Goal: Task Accomplishment & Management: Manage account settings

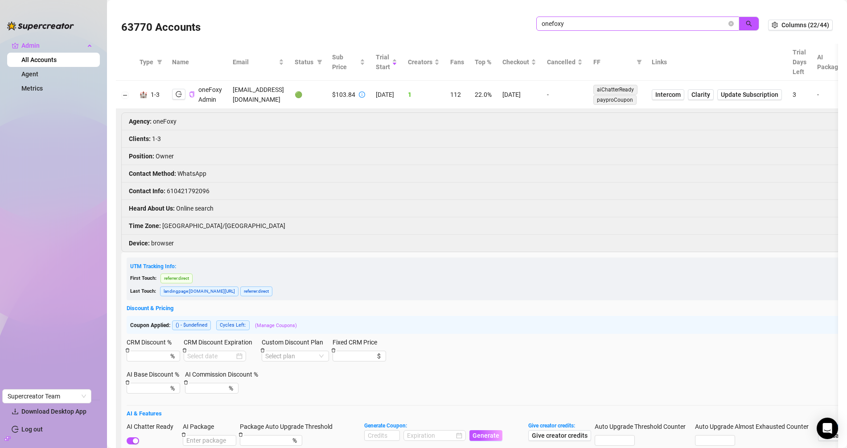
click at [568, 16] on span "onefoxy" at bounding box center [637, 23] width 203 height 14
drag, startPoint x: 579, startPoint y: 23, endPoint x: 462, endPoint y: 7, distance: 118.7
click at [462, 7] on div "63770 Accounts onefoxy Columns (22/44)" at bounding box center [477, 24] width 722 height 37
paste input "g4E2wwhp72TmD6UM2ecYGxKF0z72"
type input "g4E2wwhp72TmD6UM2ecYGxKF0z72"
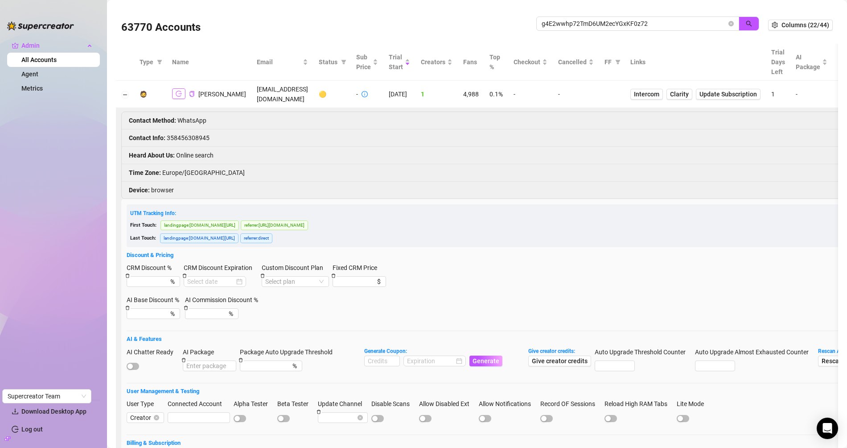
click at [176, 91] on icon "logout" at bounding box center [179, 94] width 6 height 6
click at [720, 26] on span "g4E2wwhp72TmD6UM2ecYGxKF0z72" at bounding box center [637, 23] width 203 height 14
click at [728, 24] on icon "close-circle" at bounding box center [730, 23] width 5 height 5
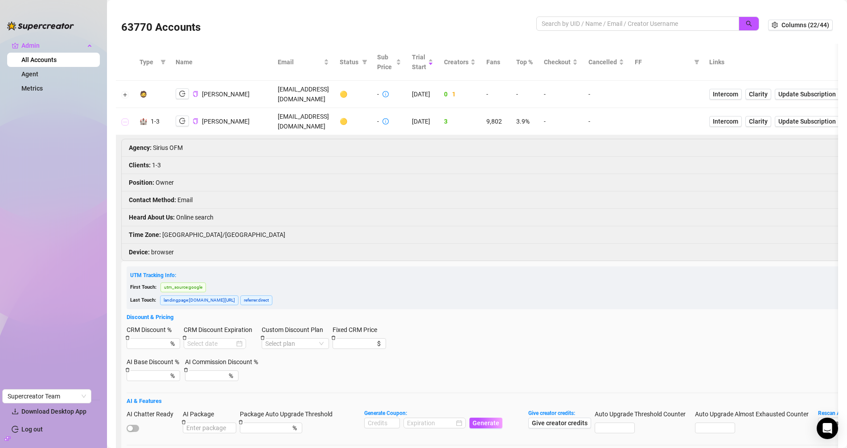
click at [124, 118] on button "Collapse row" at bounding box center [125, 121] width 7 height 7
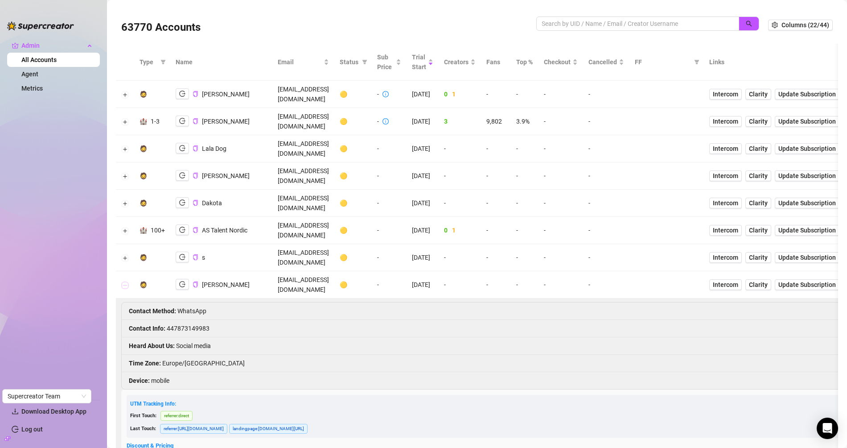
click at [125, 281] on button "Collapse row" at bounding box center [125, 284] width 7 height 7
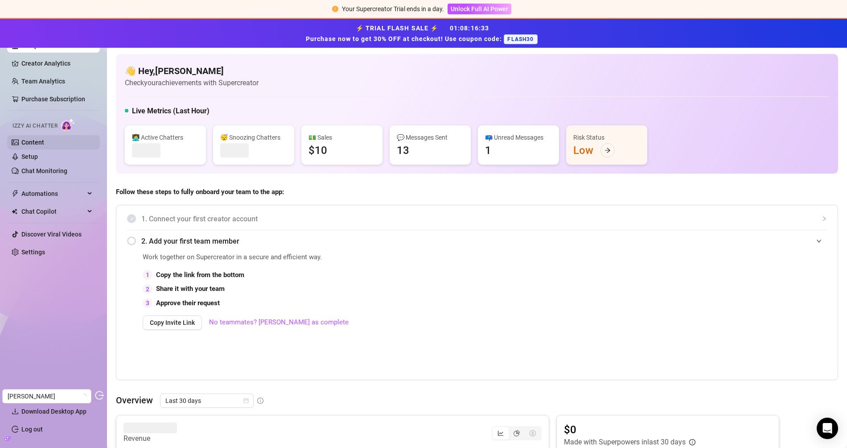
click at [44, 146] on link "Content" at bounding box center [32, 142] width 23 height 7
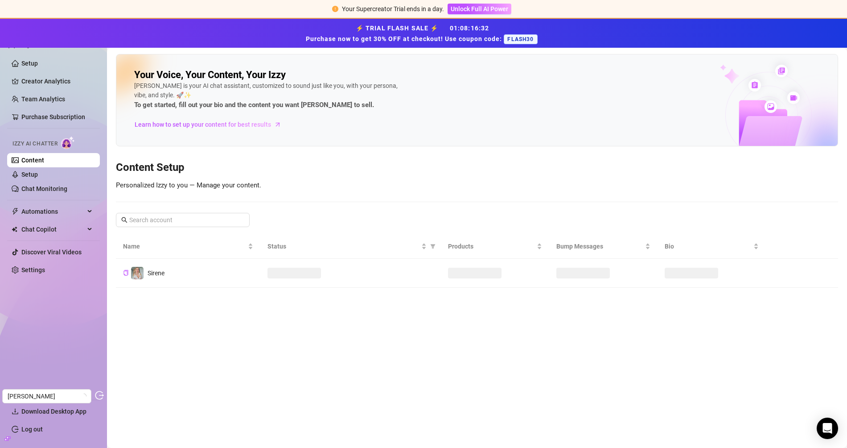
click at [47, 145] on span "Izzy AI Chatter" at bounding box center [34, 144] width 45 height 8
click at [44, 156] on link "Content" at bounding box center [32, 159] width 23 height 7
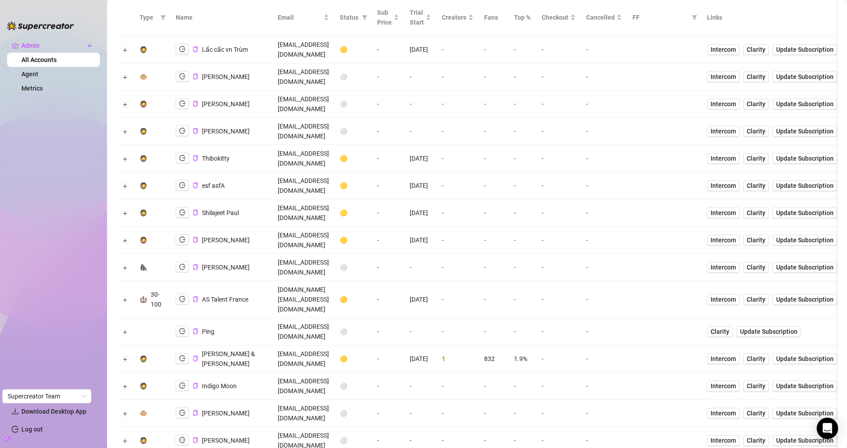
scroll to position [47, 0]
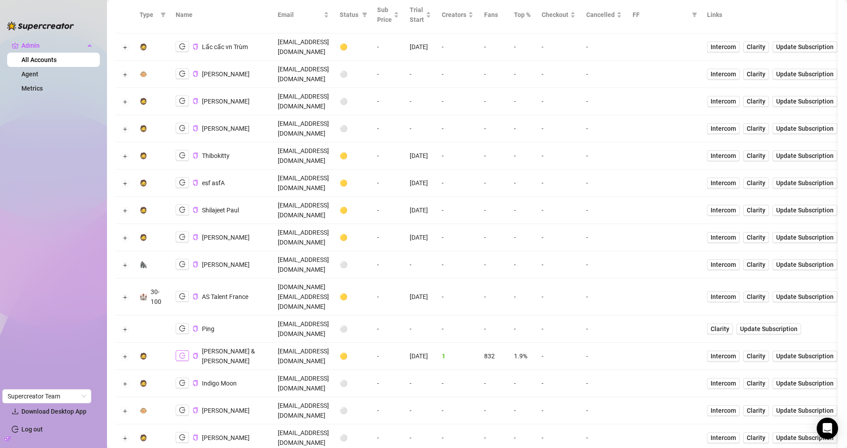
click at [179, 352] on icon "logout" at bounding box center [182, 355] width 6 height 6
click at [125, 353] on button "Expand row" at bounding box center [125, 356] width 7 height 7
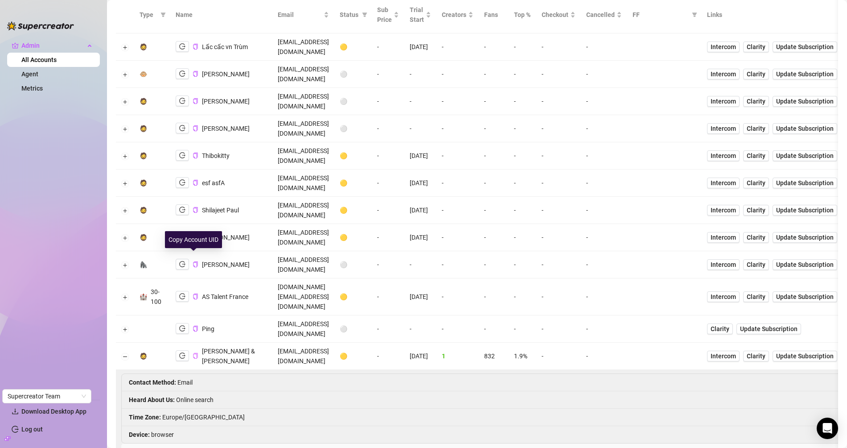
click at [193, 353] on icon "copy" at bounding box center [195, 356] width 4 height 6
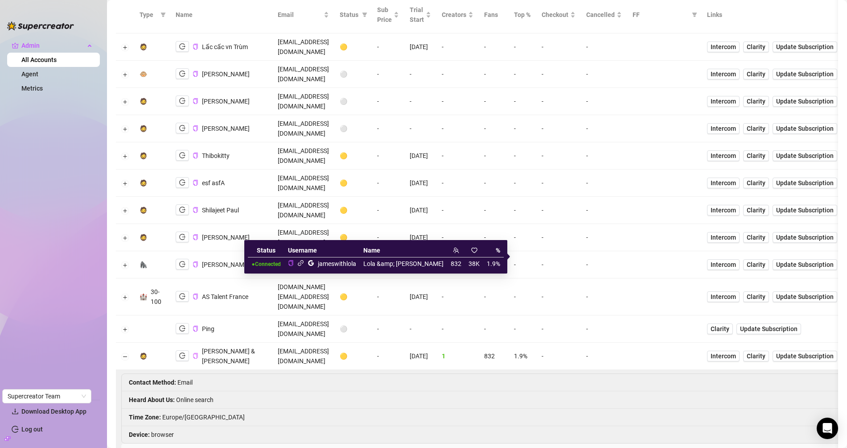
click at [304, 263] on icon "link" at bounding box center [300, 262] width 7 height 7
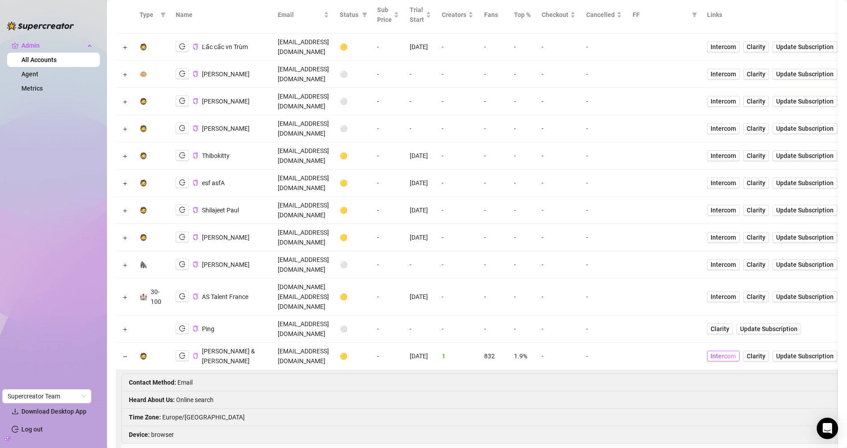
click at [736, 351] on span "Intercom" at bounding box center [722, 356] width 25 height 10
click at [195, 353] on icon "copy" at bounding box center [196, 356] width 6 height 6
click at [320, 342] on td "jameswithlola@gmail.com" at bounding box center [303, 355] width 62 height 27
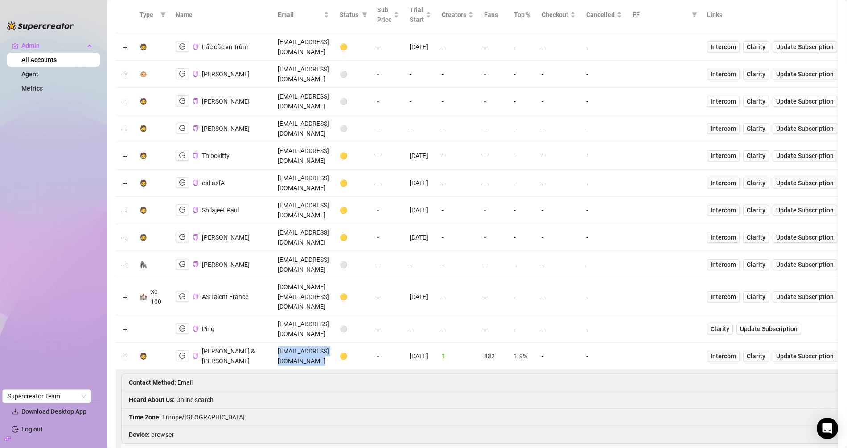
copy td "jameswithlola@gmail.com"
click at [122, 353] on button "Collapse row" at bounding box center [125, 356] width 7 height 7
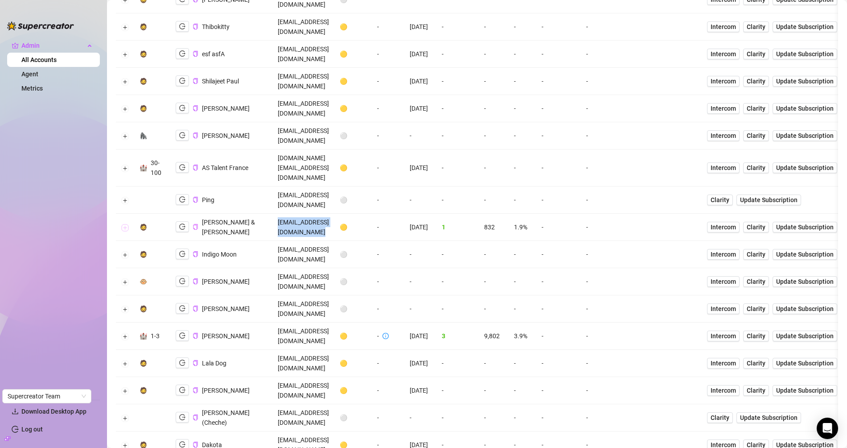
scroll to position [244, 0]
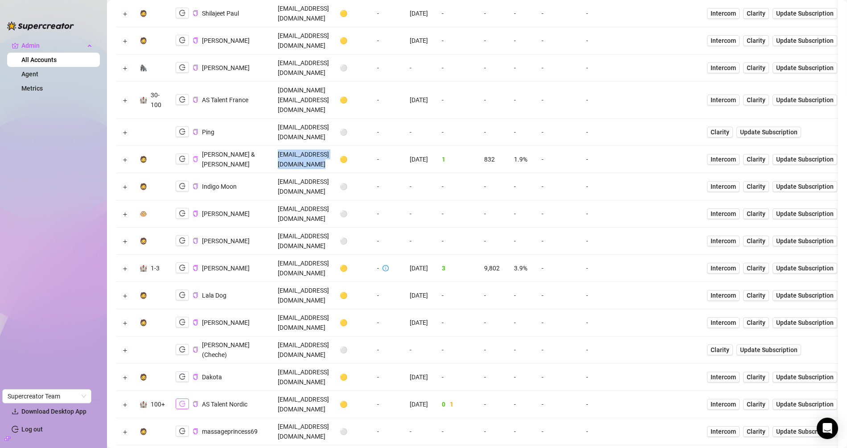
click at [181, 400] on icon "logout" at bounding box center [182, 403] width 6 height 6
click at [125, 401] on button "Expand row" at bounding box center [125, 404] width 7 height 7
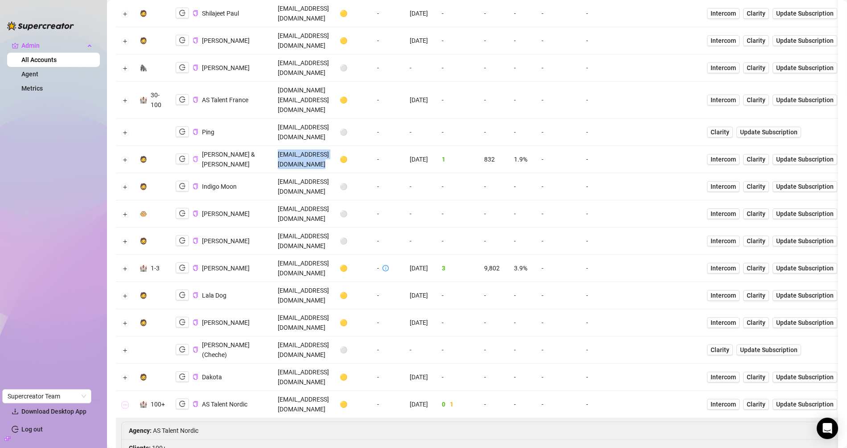
click at [126, 401] on button "Collapse row" at bounding box center [125, 404] width 7 height 7
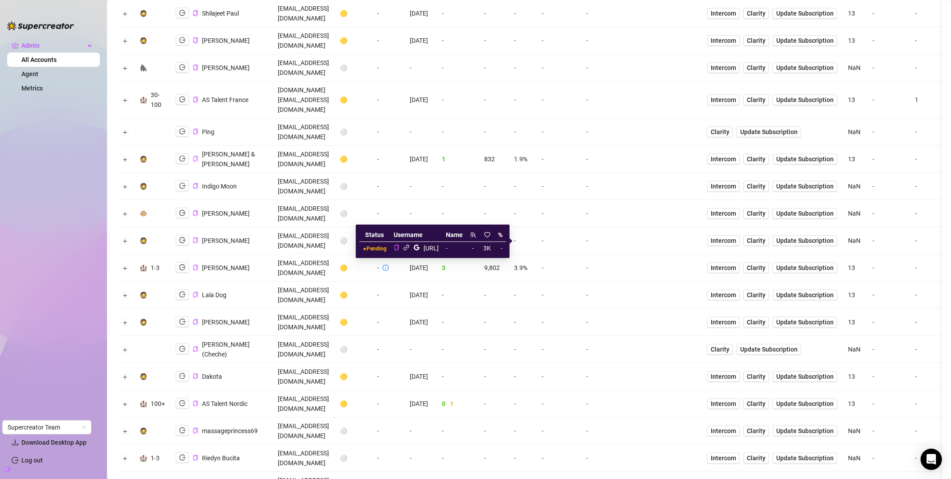
click at [405, 248] on icon "link" at bounding box center [406, 248] width 6 height 6
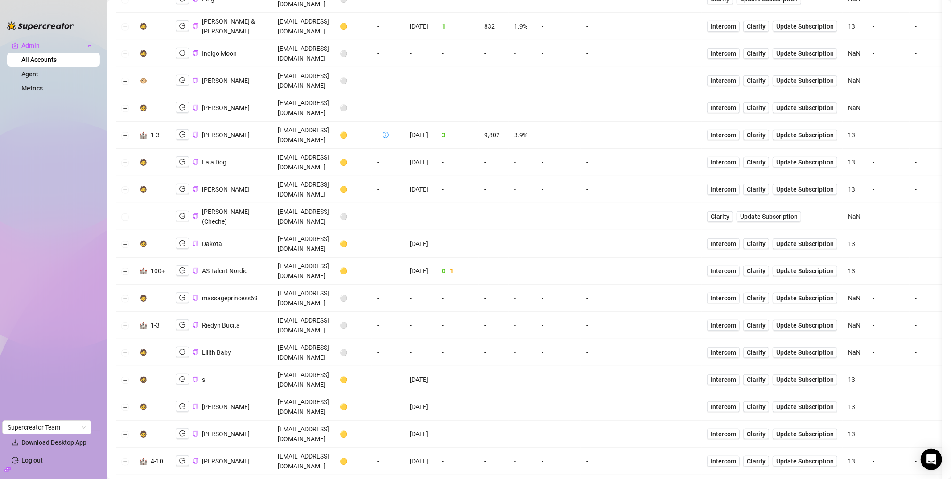
scroll to position [386, 0]
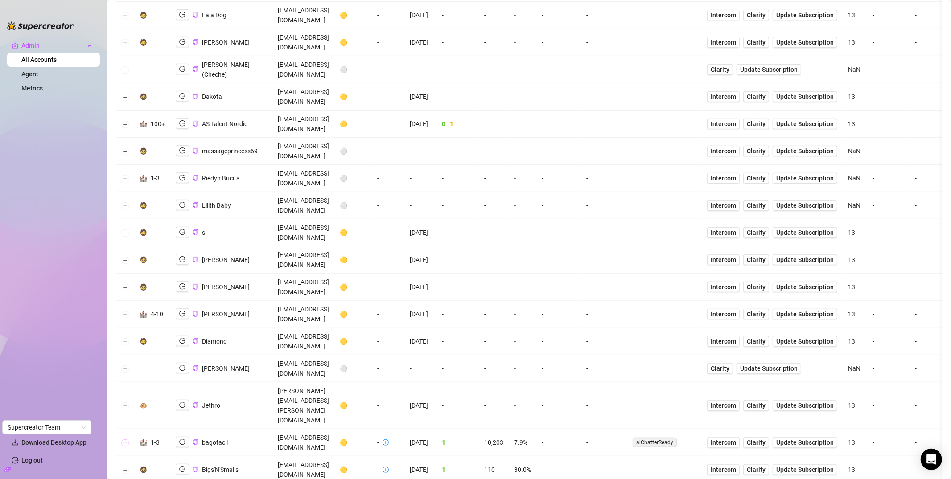
scroll to position [524, 0]
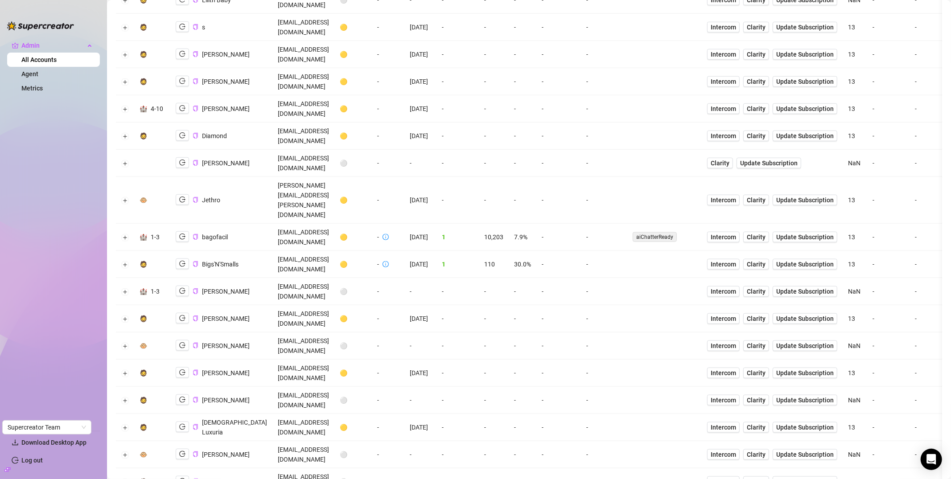
scroll to position [730, 0]
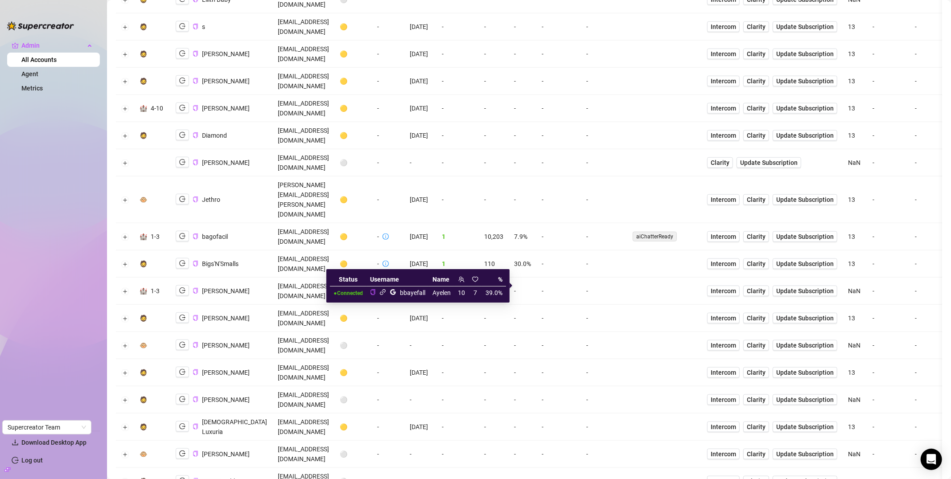
click at [385, 292] on icon "link" at bounding box center [383, 292] width 6 height 6
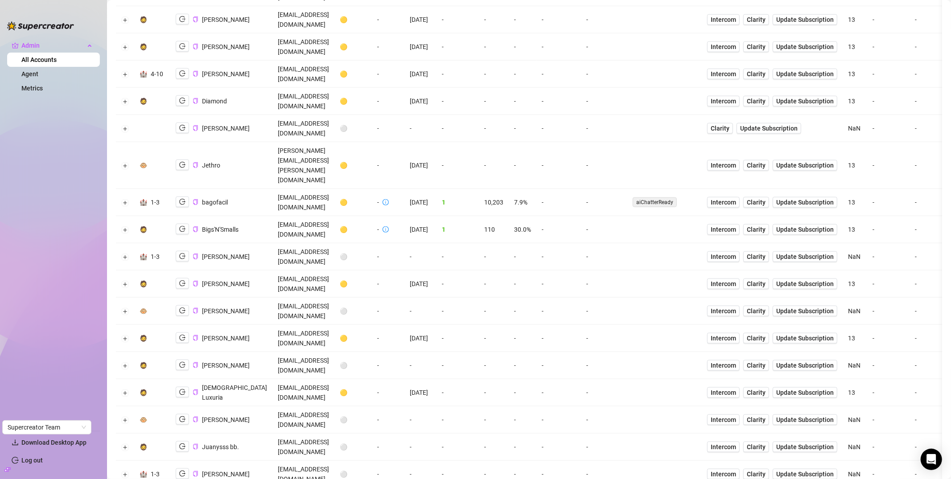
scroll to position [765, 0]
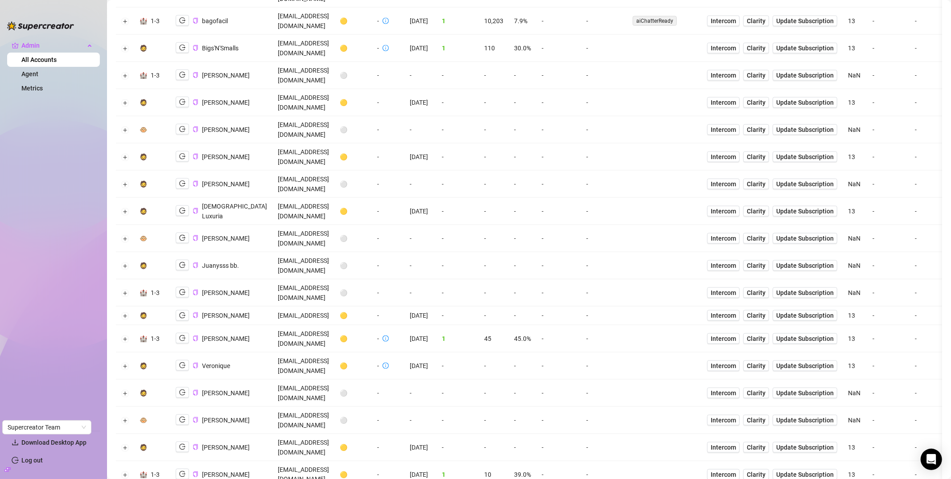
scroll to position [949, 0]
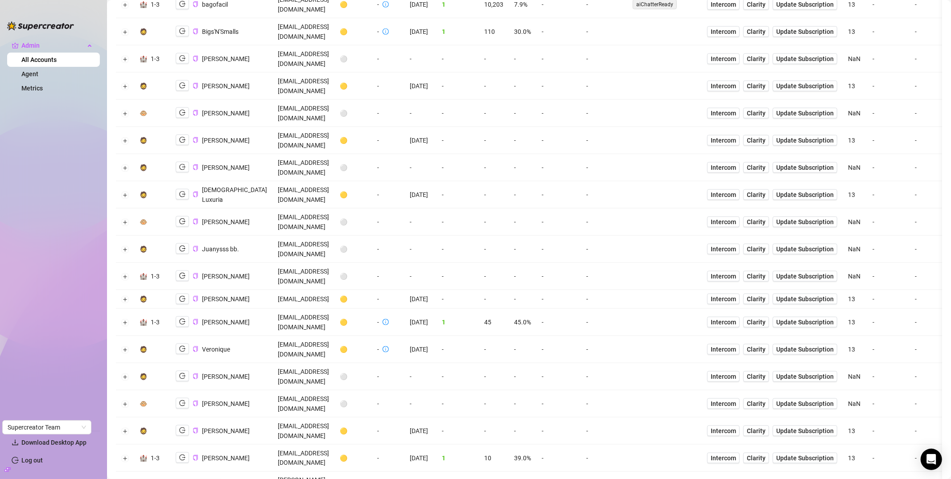
scroll to position [964, 0]
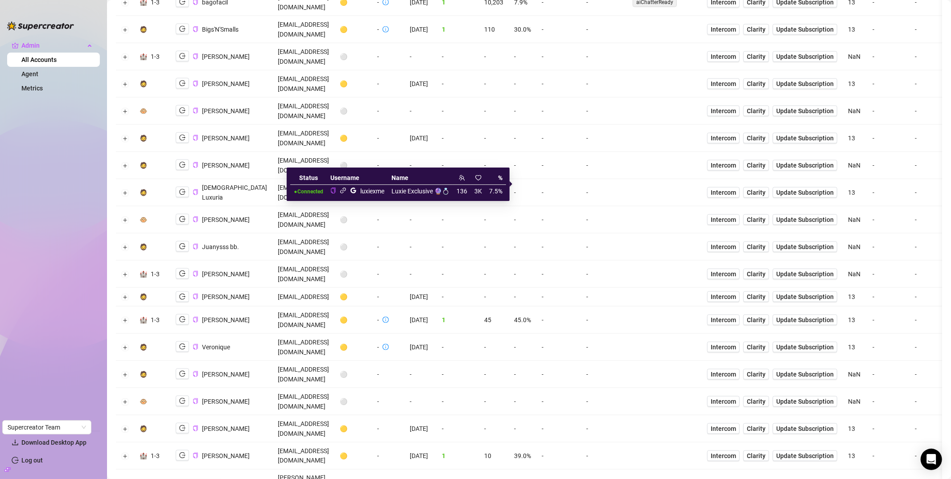
click at [343, 191] on icon "link" at bounding box center [343, 191] width 6 height 6
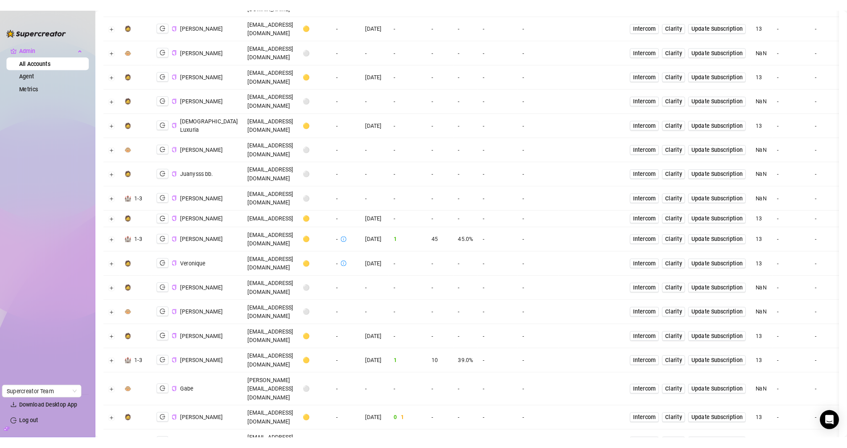
scroll to position [1041, 0]
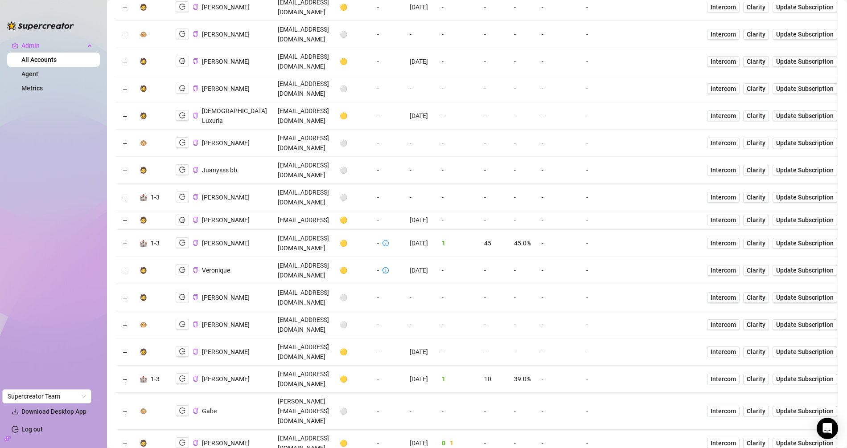
copy td "careon.contact@gmail.com"
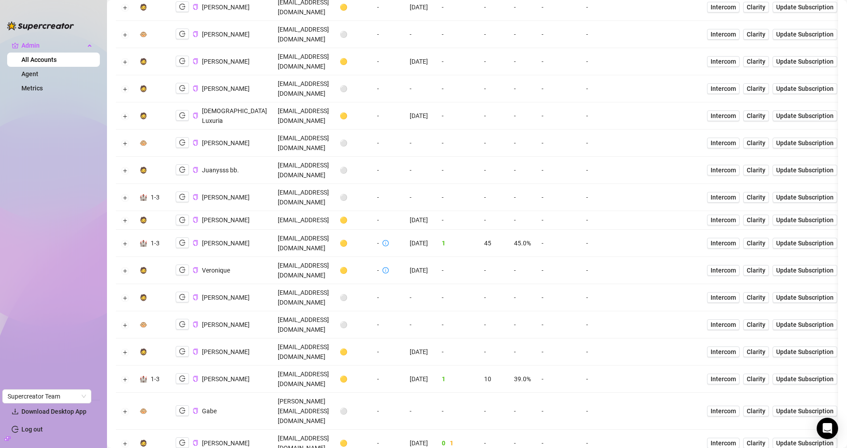
drag, startPoint x: 158, startPoint y: 186, endPoint x: 198, endPoint y: 189, distance: 39.8
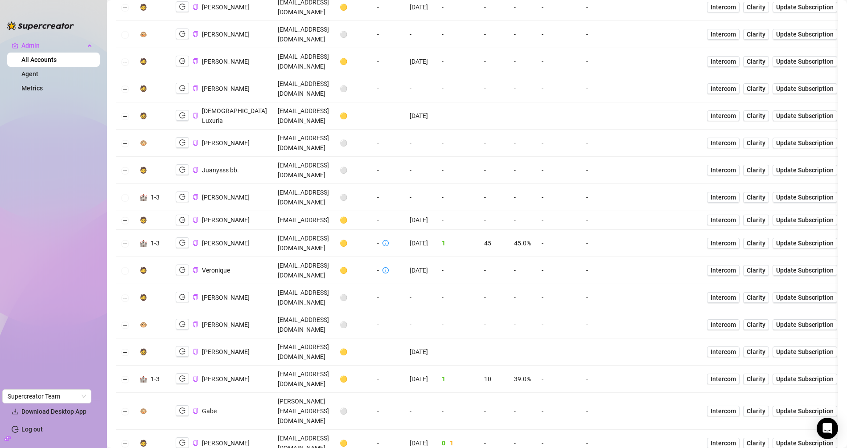
copy li "@careonx"
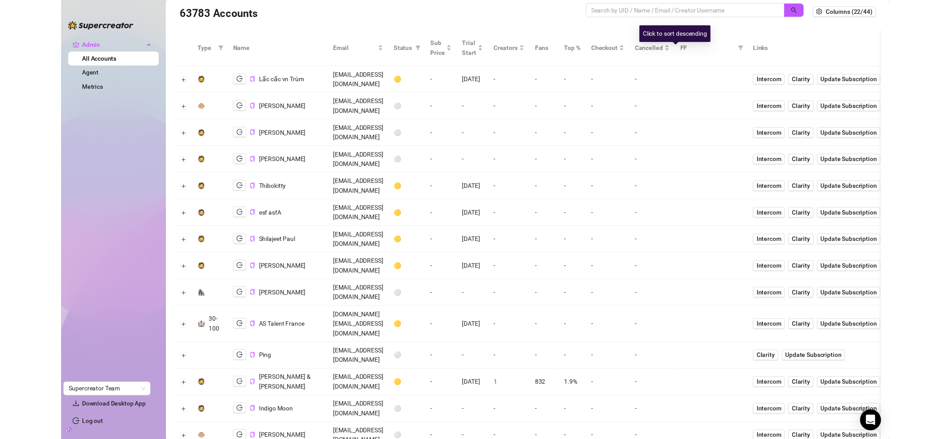
scroll to position [0, 0]
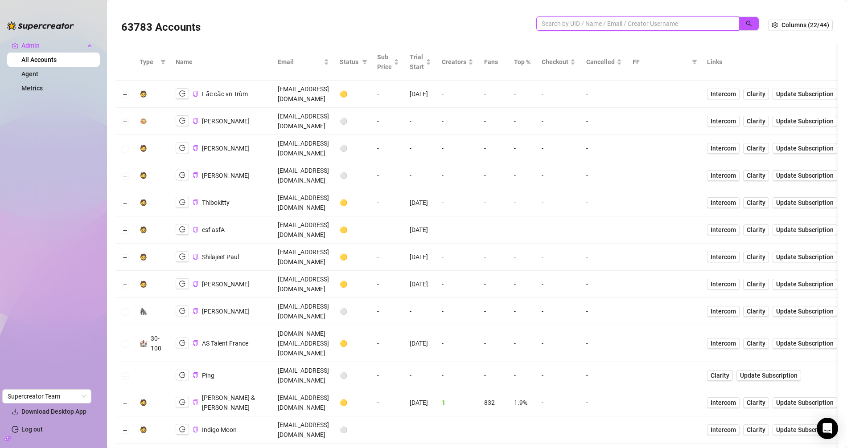
click at [617, 26] on input "search" at bounding box center [634, 24] width 185 height 10
paste input "1b2B2k0ye5cv35OOJ72ALhcdFC42"
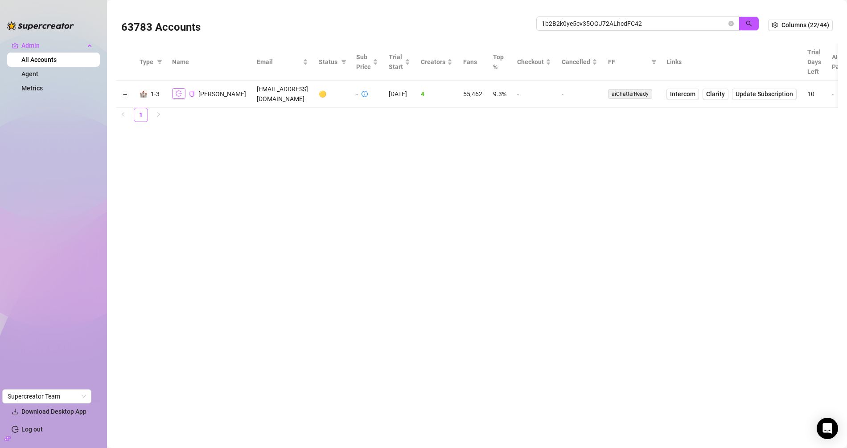
click at [176, 93] on icon "logout" at bounding box center [179, 94] width 6 height 6
click at [695, 94] on span "Intercom" at bounding box center [682, 94] width 25 height 10
click at [530, 27] on div "63783 Accounts" at bounding box center [328, 25] width 415 height 30
click at [552, 23] on input "1b2B2k0ye5cv35OOJ72ALhcdFC42" at bounding box center [634, 24] width 185 height 10
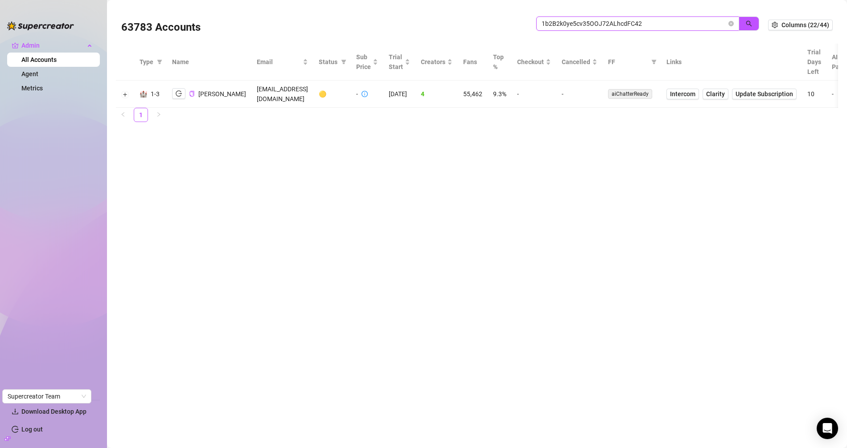
click at [552, 23] on input "1b2B2k0ye5cv35OOJ72ALhcdFC42" at bounding box center [634, 24] width 185 height 10
type input "james"
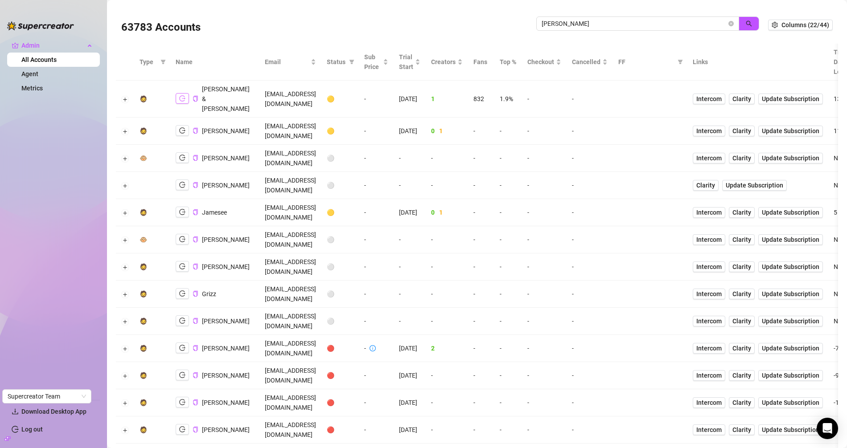
click at [181, 95] on icon "logout" at bounding box center [182, 98] width 6 height 6
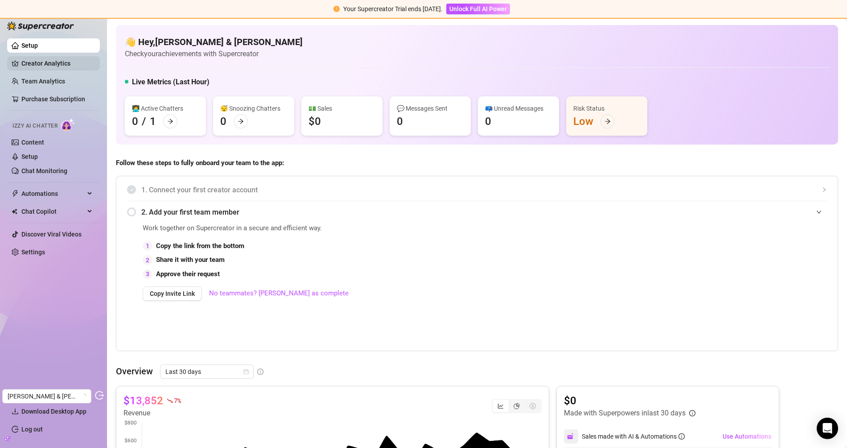
click at [57, 69] on link "Creator Analytics" at bounding box center [56, 63] width 71 height 14
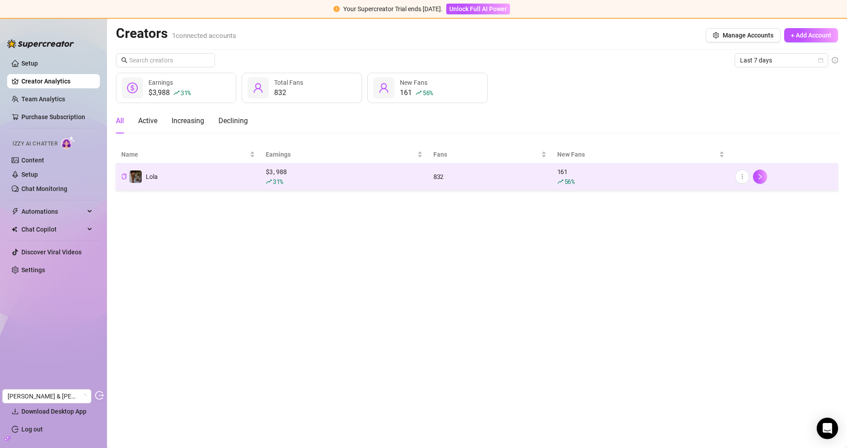
click at [349, 178] on div "31 %" at bounding box center [344, 182] width 157 height 10
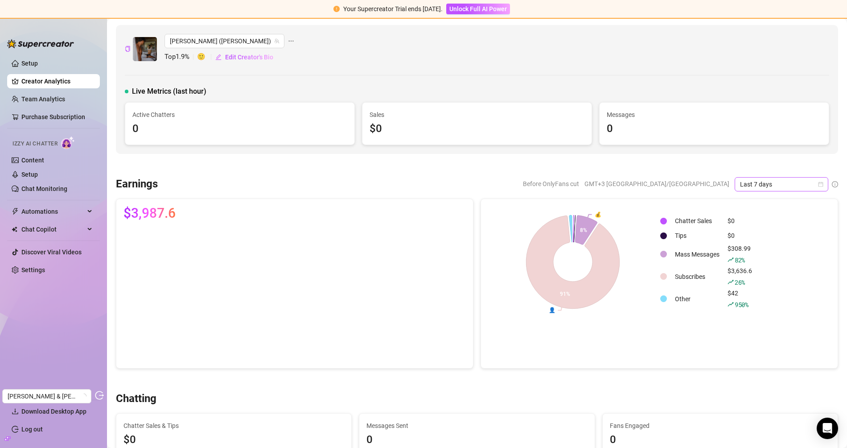
click at [741, 182] on span "Last 7 days" at bounding box center [781, 183] width 83 height 13
click at [653, 178] on div "Before OnlyFans cut GMT+3 [GEOGRAPHIC_DATA]/[GEOGRAPHIC_DATA] Last 7 days" at bounding box center [680, 184] width 315 height 14
click at [44, 164] on link "Content" at bounding box center [32, 159] width 23 height 7
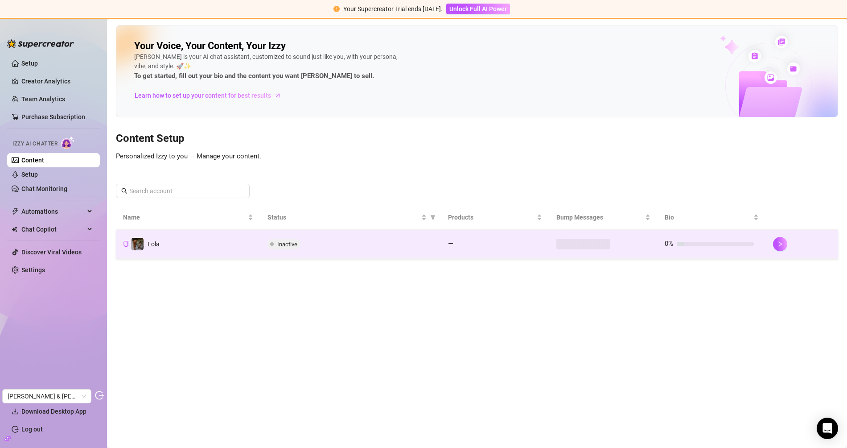
click at [250, 255] on td "Lola" at bounding box center [188, 244] width 144 height 29
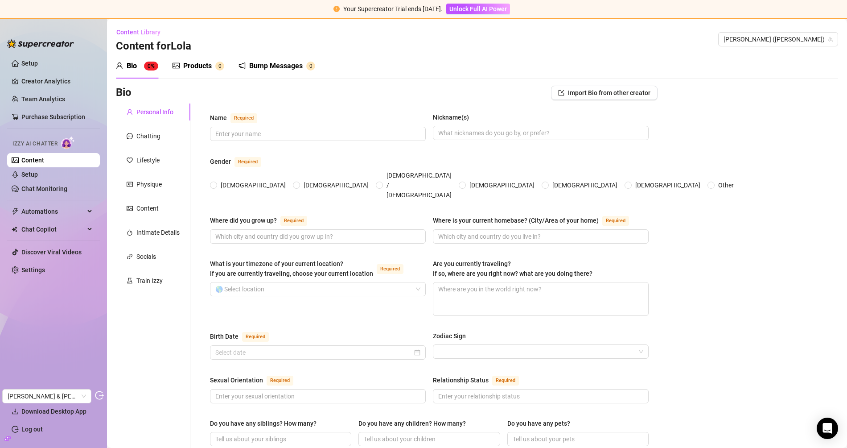
click at [203, 70] on div "Products" at bounding box center [197, 66] width 29 height 11
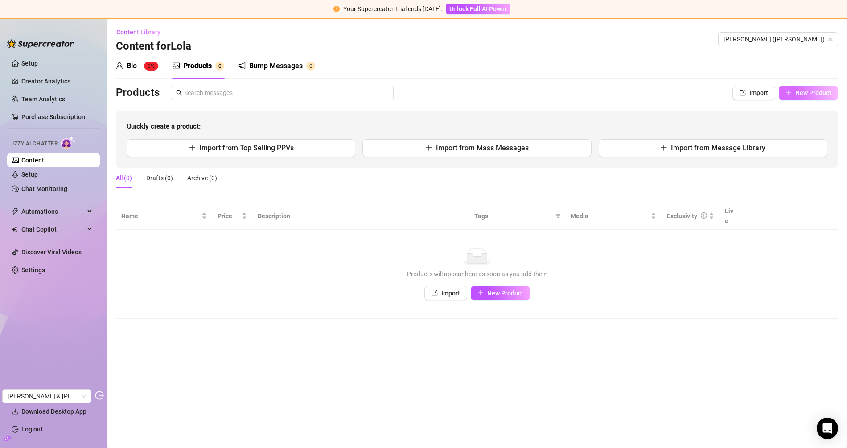
click at [806, 97] on button "New Product" at bounding box center [808, 93] width 59 height 14
type textarea "Type your message here..."
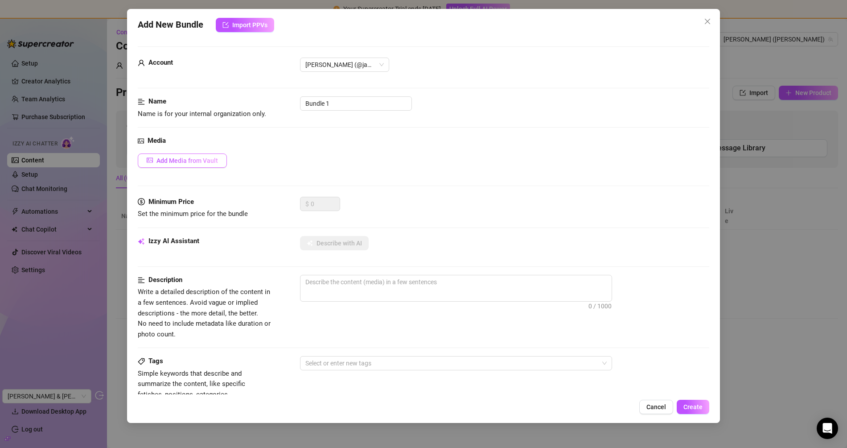
click at [197, 157] on span "Add Media from Vault" at bounding box center [187, 160] width 62 height 7
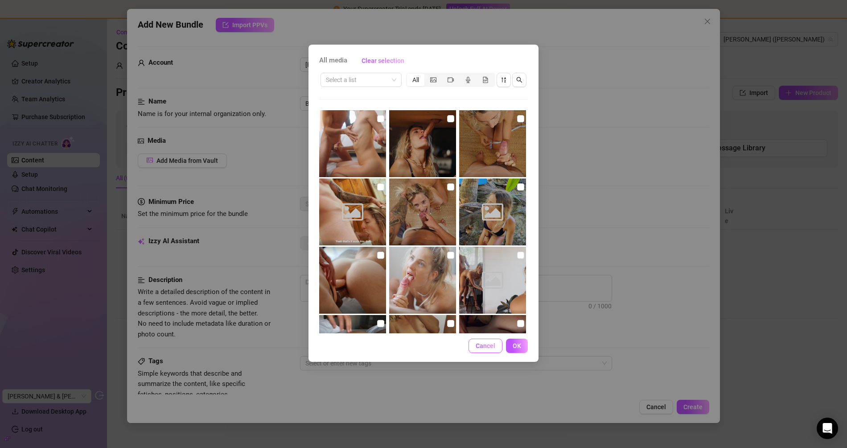
click at [484, 348] on span "Cancel" at bounding box center [486, 345] width 20 height 7
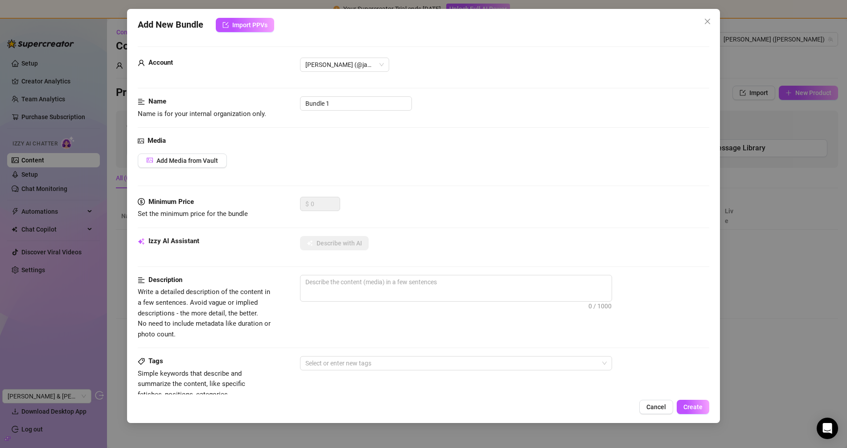
click at [718, 22] on div "Add New Bundle Import PPVs Account Lola (@jameswithlola) Name Name is for your …" at bounding box center [423, 216] width 593 height 414
click at [709, 21] on icon "close" at bounding box center [707, 21] width 7 height 7
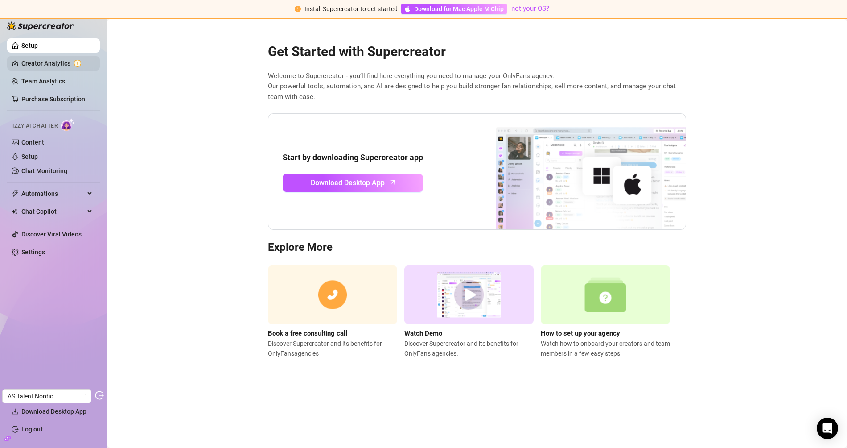
click at [54, 64] on link "Creator Analytics" at bounding box center [56, 63] width 71 height 14
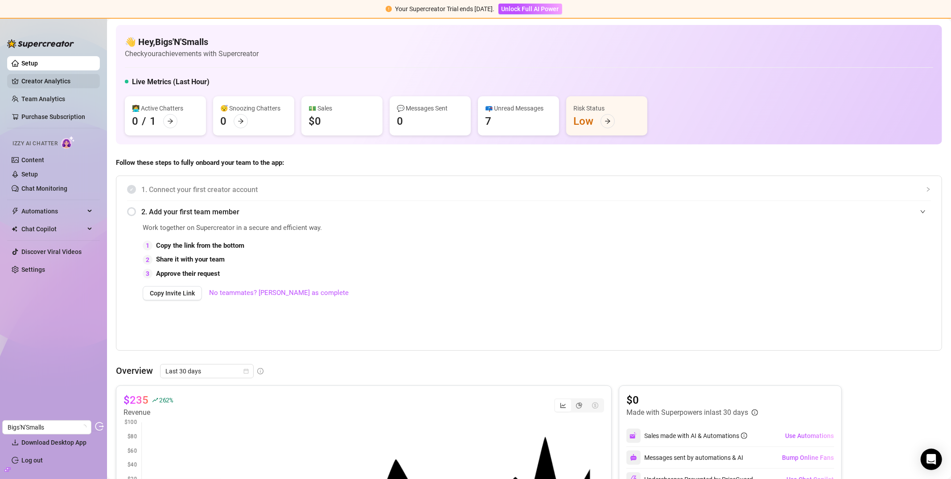
click at [51, 81] on link "Creator Analytics" at bounding box center [56, 81] width 71 height 14
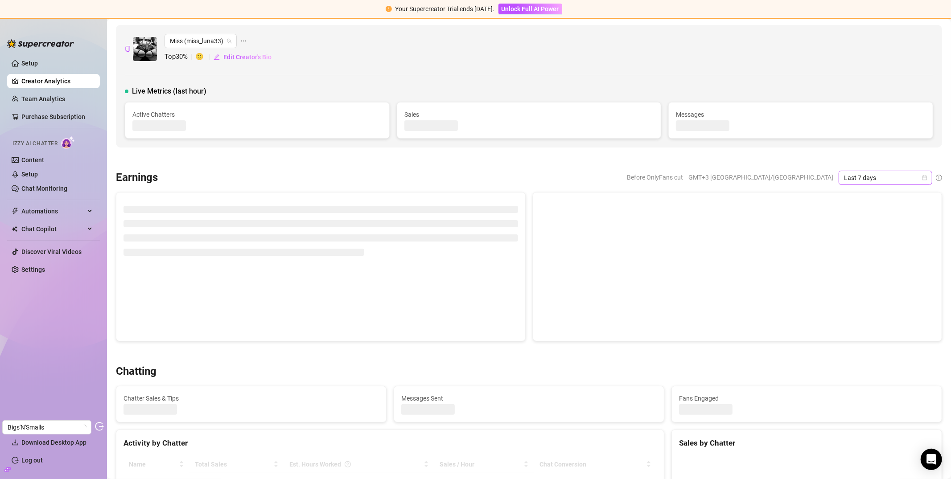
click at [867, 171] on span "Last 7 days" at bounding box center [885, 177] width 83 height 13
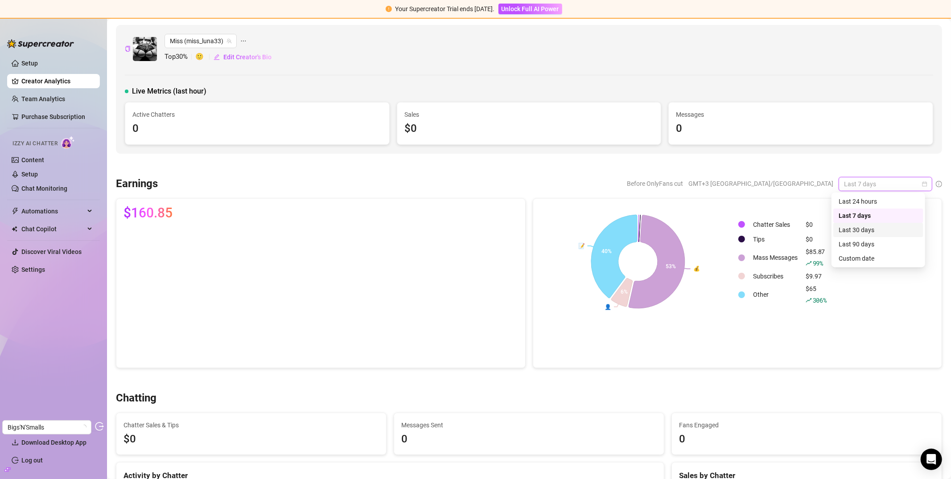
click at [863, 234] on div "Last 30 days" at bounding box center [877, 230] width 79 height 10
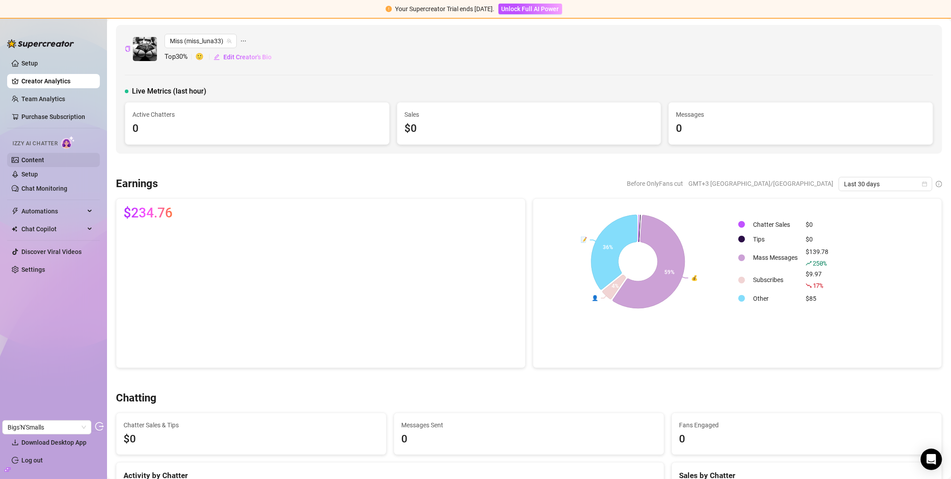
click at [36, 156] on link "Content" at bounding box center [32, 159] width 23 height 7
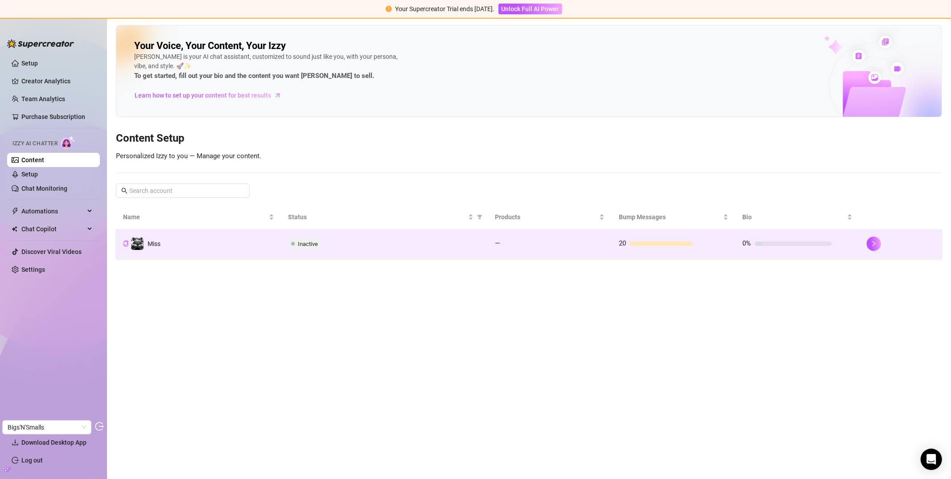
click at [393, 254] on td "Inactive" at bounding box center [384, 244] width 206 height 29
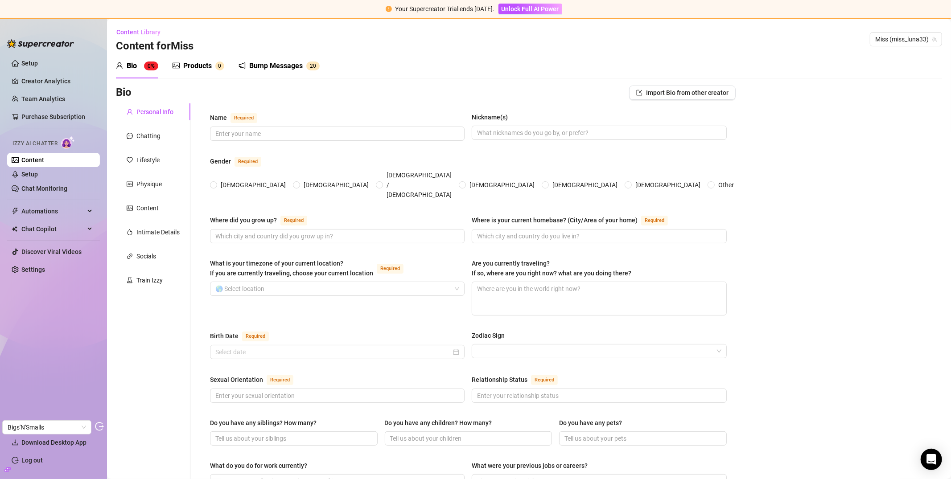
click at [263, 65] on div "Bump Messages" at bounding box center [275, 66] width 53 height 11
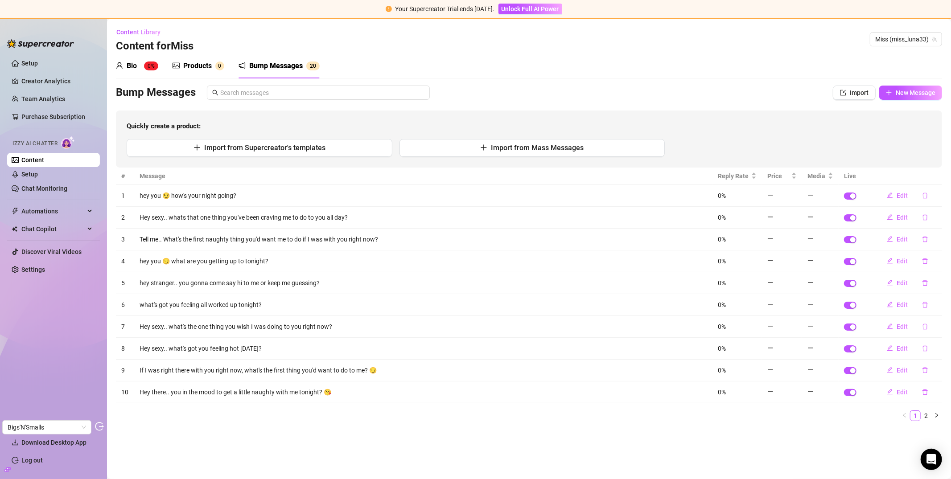
click at [229, 66] on div "Bio 0% Products 0 Bump Messages 2 0" at bounding box center [218, 65] width 204 height 25
click at [161, 66] on div "Bio 0% Products 0 Bump Messages 2 0" at bounding box center [218, 65] width 204 height 25
click at [154, 66] on sup "0%" at bounding box center [151, 66] width 14 height 9
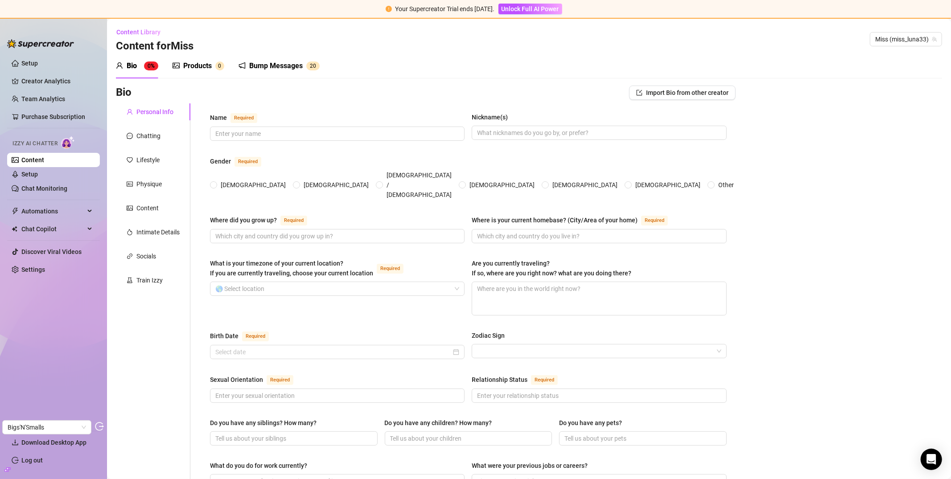
click at [181, 67] on div "Products 0" at bounding box center [198, 66] width 52 height 11
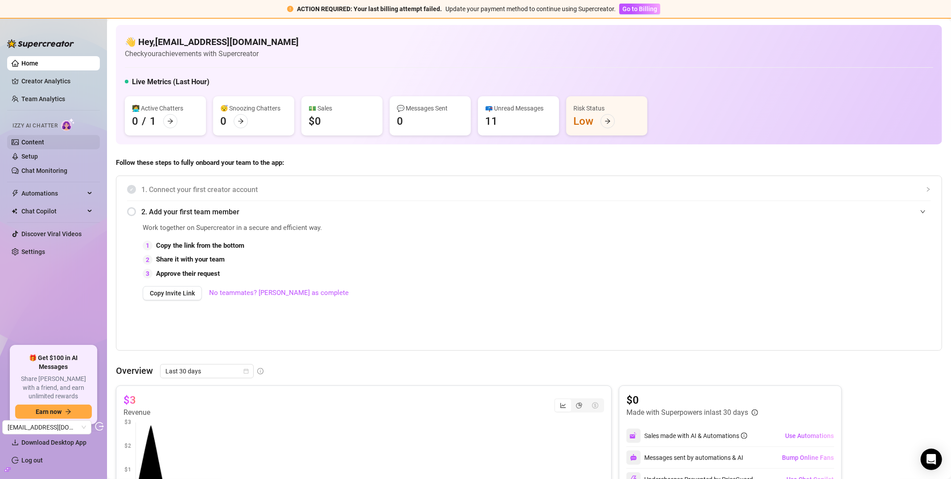
click at [44, 140] on link "Content" at bounding box center [32, 142] width 23 height 7
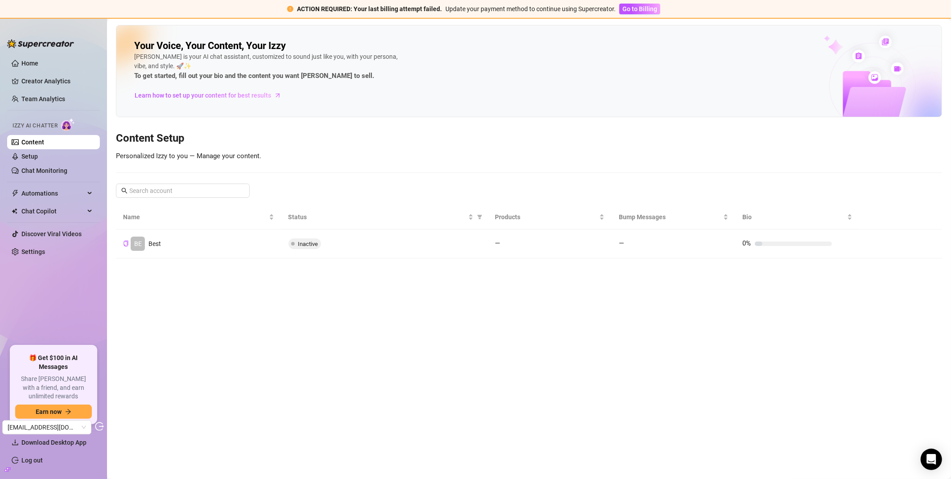
click at [374, 257] on td "Inactive" at bounding box center [384, 244] width 206 height 29
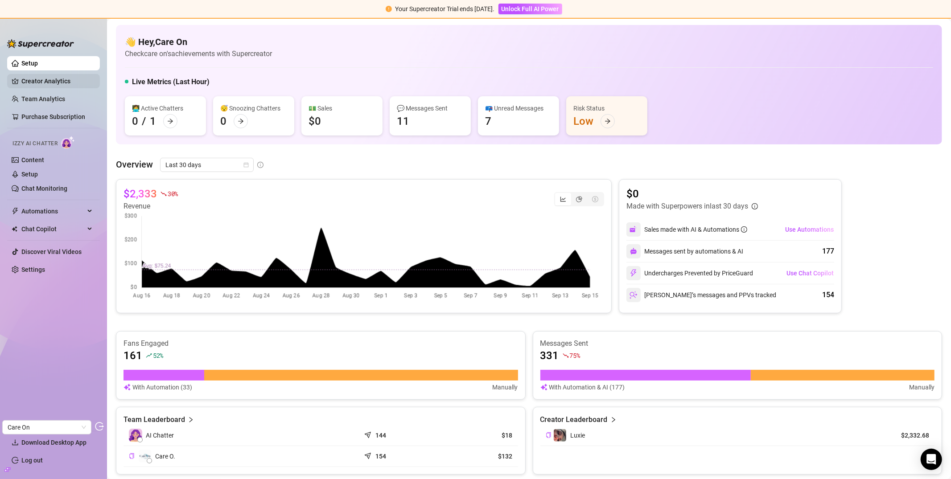
click at [56, 80] on link "Creator Analytics" at bounding box center [56, 81] width 71 height 14
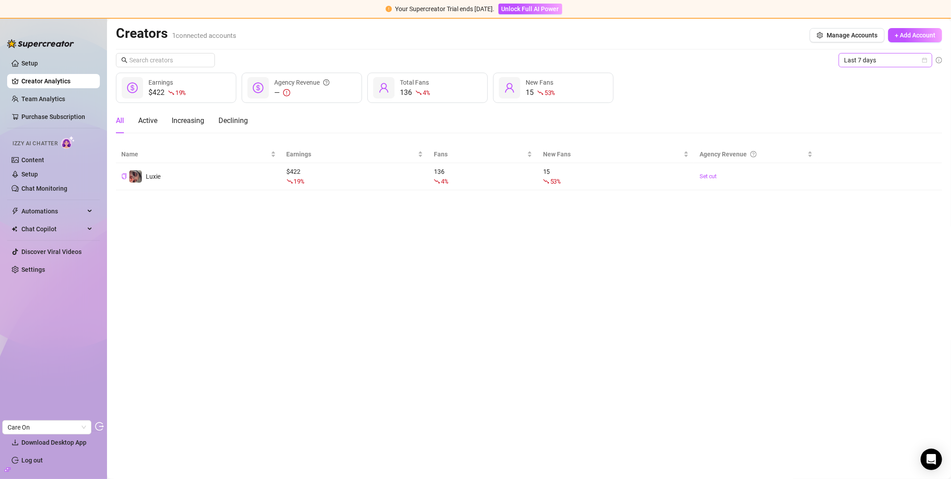
click at [866, 58] on span "Last 7 days" at bounding box center [885, 59] width 83 height 13
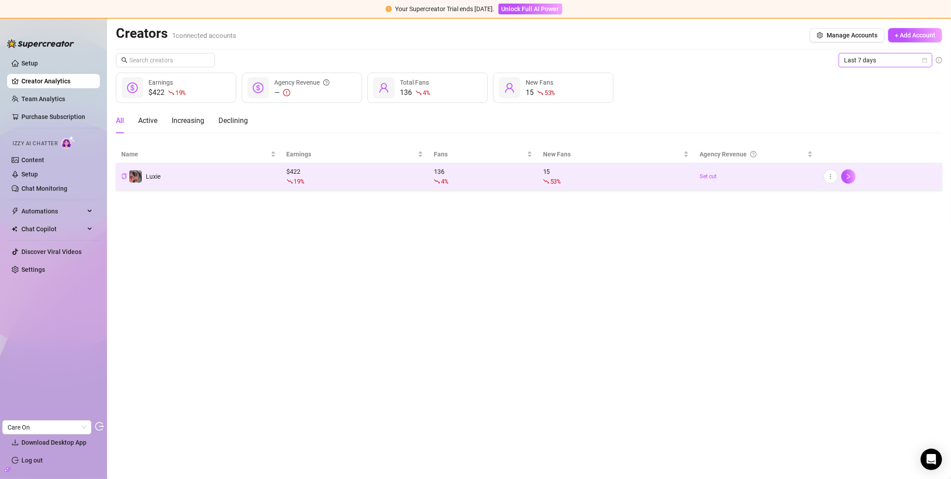
click at [199, 164] on td "Luxie" at bounding box center [198, 176] width 165 height 27
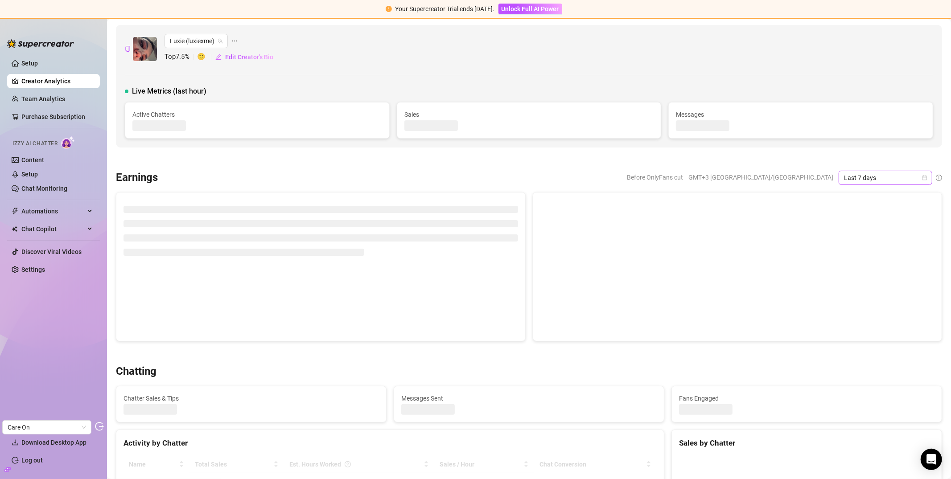
click at [859, 180] on span "Last 7 days" at bounding box center [885, 177] width 83 height 13
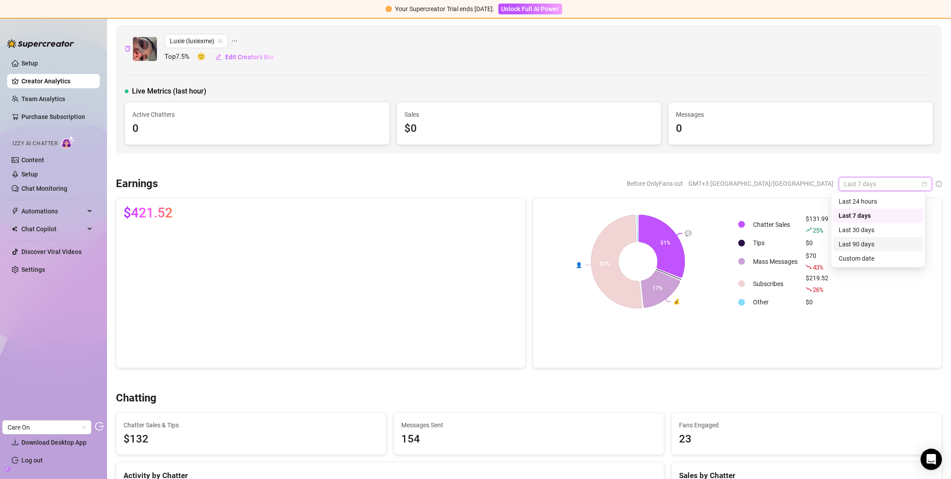
click at [853, 241] on div "Last 90 days" at bounding box center [877, 244] width 79 height 10
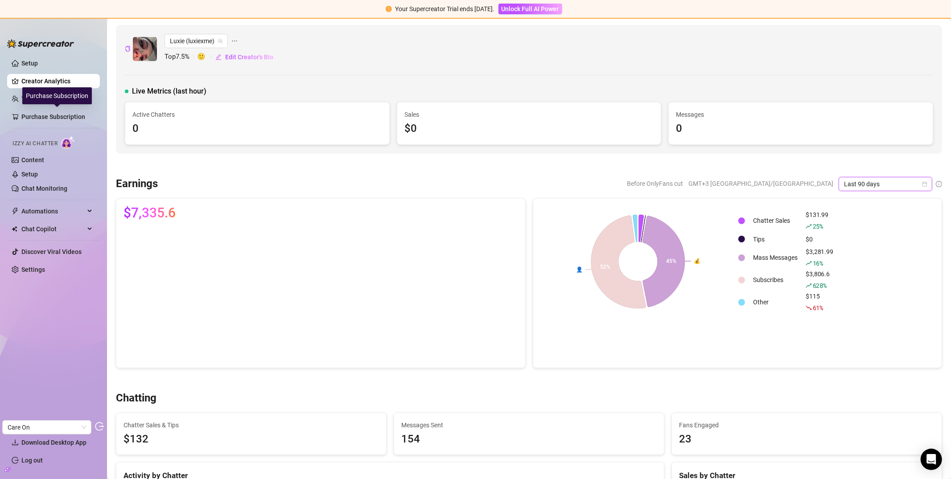
click at [47, 103] on div "Purchase Subscription" at bounding box center [57, 95] width 70 height 17
click at [49, 98] on div "Purchase Subscription" at bounding box center [57, 95] width 70 height 17
click at [38, 99] on link "Team Analytics" at bounding box center [43, 98] width 44 height 7
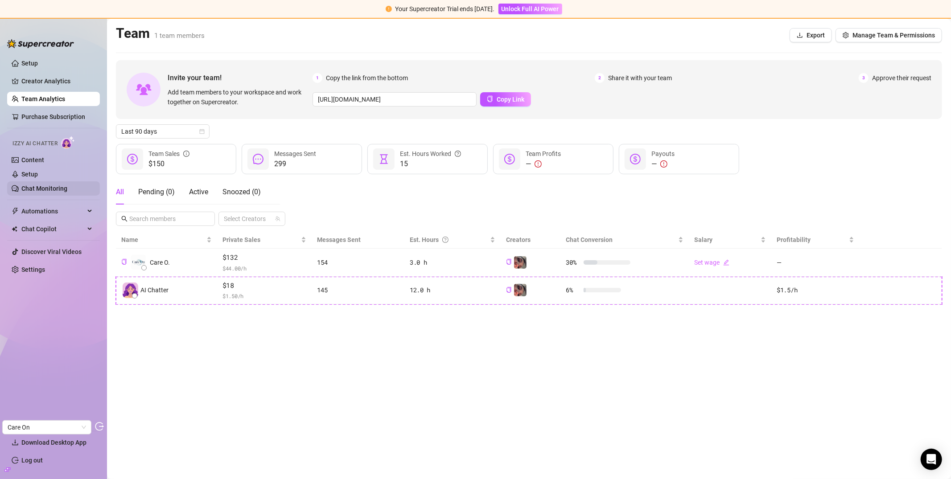
click at [36, 172] on link "Setup" at bounding box center [29, 174] width 16 height 7
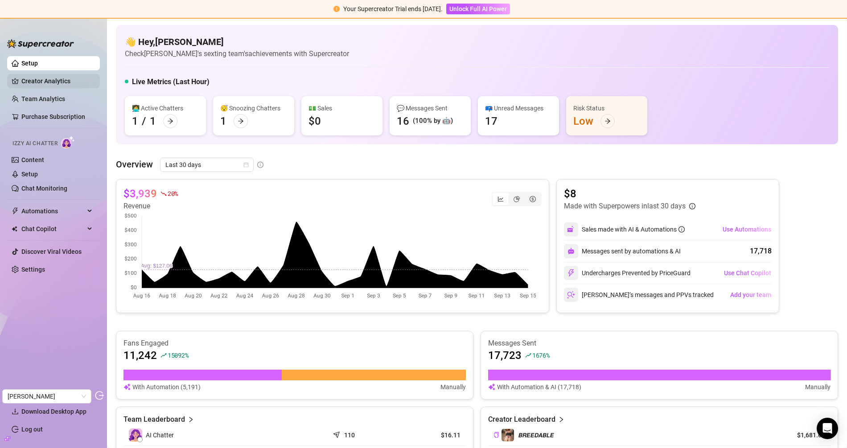
click at [49, 79] on link "Creator Analytics" at bounding box center [56, 81] width 71 height 14
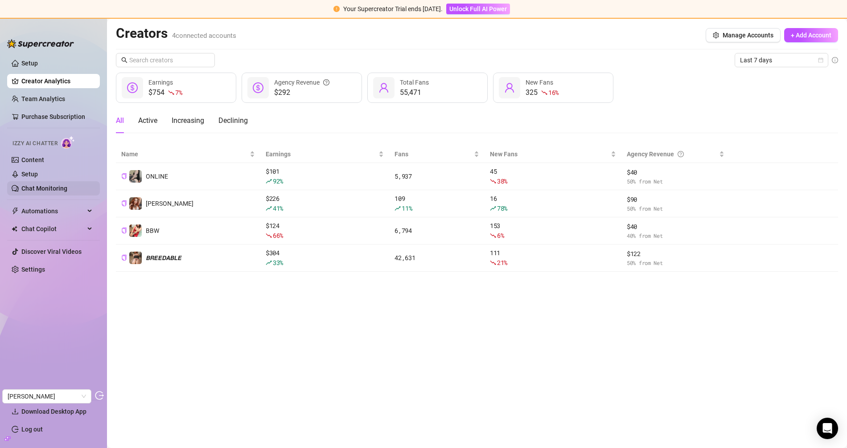
drag, startPoint x: 76, startPoint y: 184, endPoint x: 99, endPoint y: 189, distance: 24.3
click at [67, 185] on link "Chat Monitoring" at bounding box center [44, 188] width 46 height 7
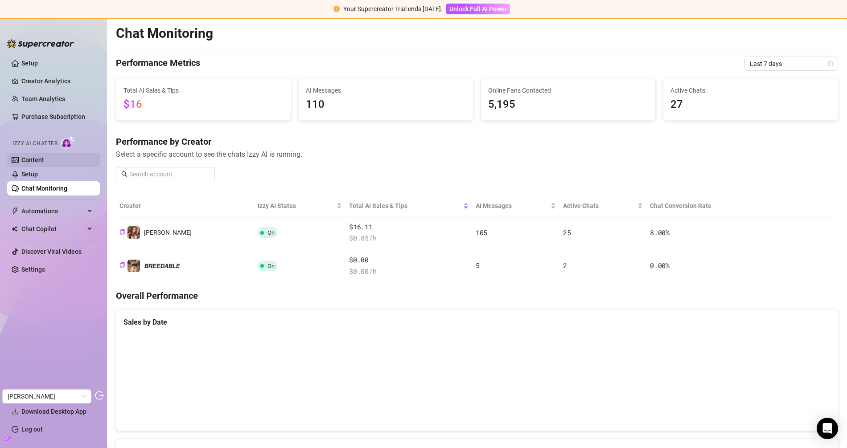
click at [44, 163] on link "Content" at bounding box center [32, 159] width 23 height 7
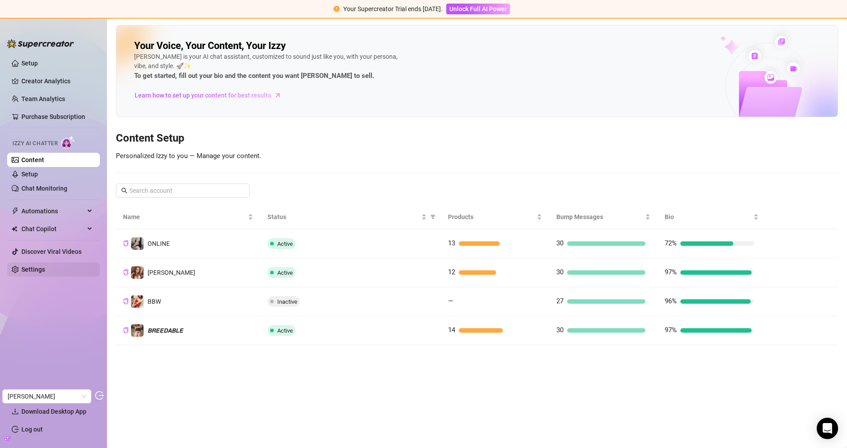
click at [37, 266] on link "Settings" at bounding box center [33, 269] width 24 height 7
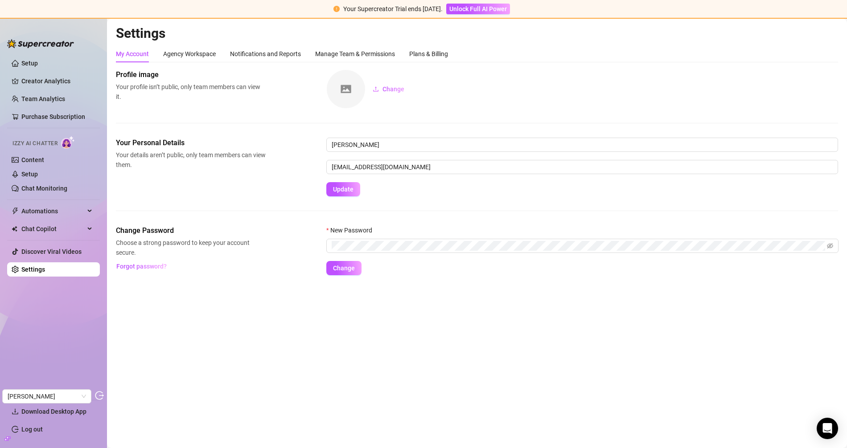
click at [439, 66] on div "My Account Agency Workspace Notifications and Reports Manage Team & Permissions…" at bounding box center [477, 160] width 722 height 230
click at [439, 63] on div "My Account Agency Workspace Notifications and Reports Manage Team & Permissions…" at bounding box center [477, 160] width 722 height 230
click at [438, 60] on div "Plans & Billing" at bounding box center [428, 53] width 39 height 17
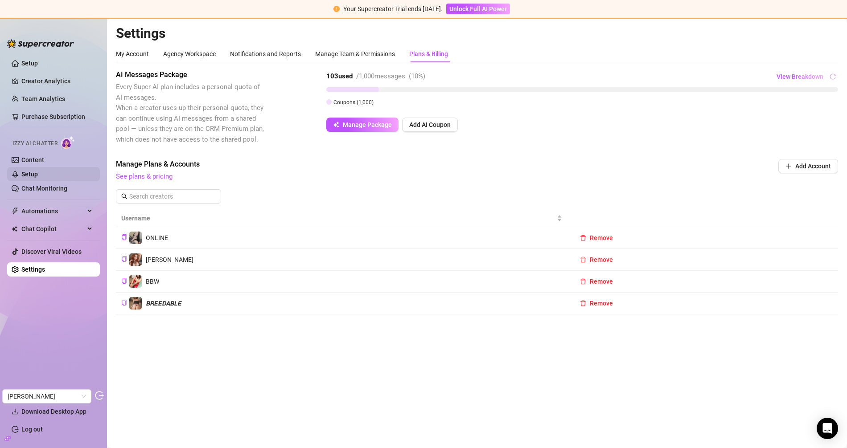
click at [37, 171] on link "Setup" at bounding box center [29, 174] width 16 height 7
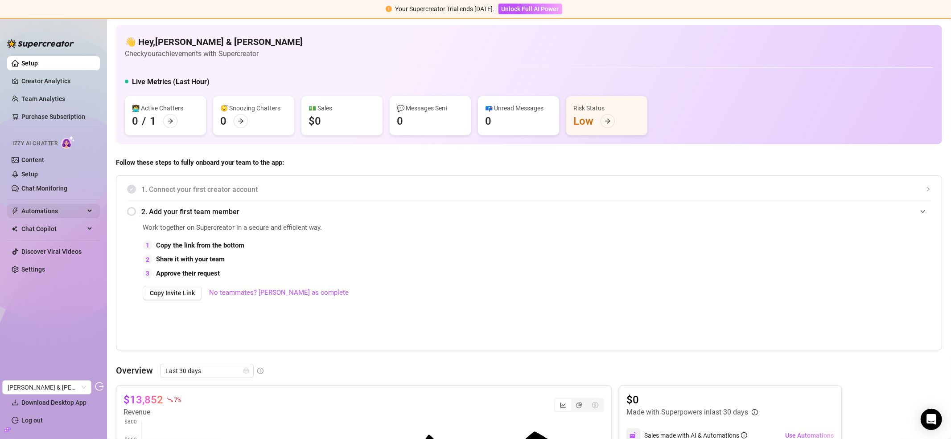
click at [46, 206] on span "Automations" at bounding box center [52, 211] width 63 height 14
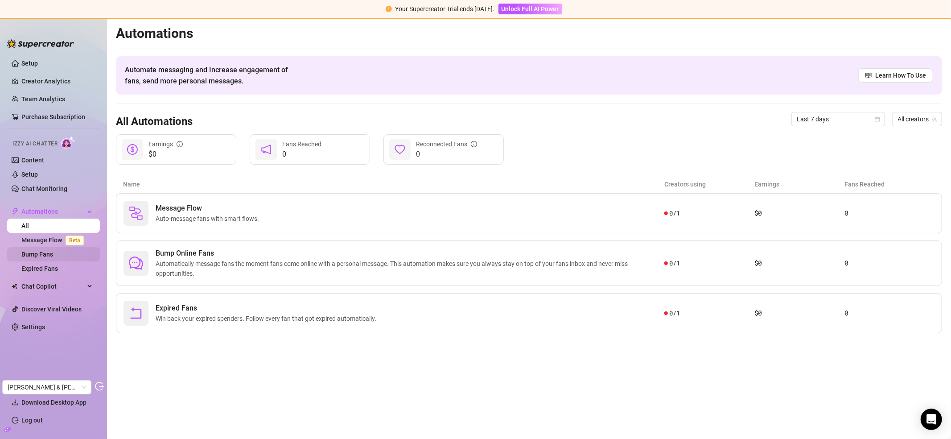
click at [53, 252] on link "Bump Fans" at bounding box center [37, 253] width 32 height 7
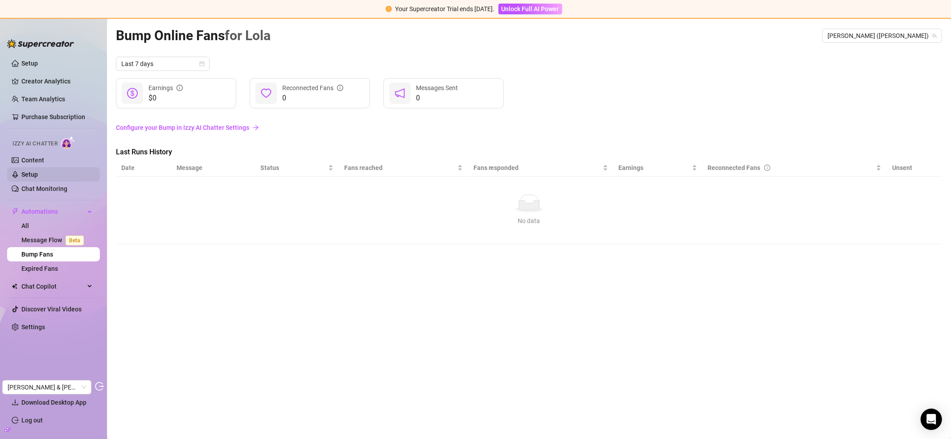
click at [38, 171] on link "Setup" at bounding box center [29, 174] width 16 height 7
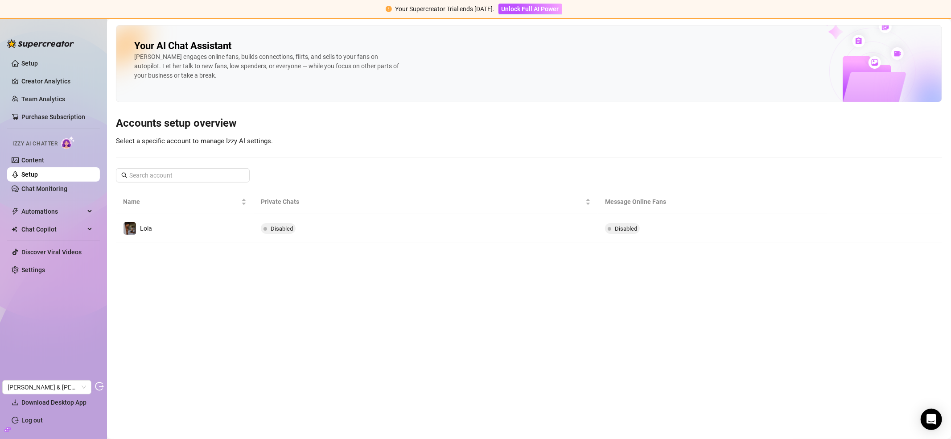
click at [308, 248] on main "Your AI Chat Assistant [PERSON_NAME] engages online fans, builds connections, f…" at bounding box center [529, 229] width 844 height 420
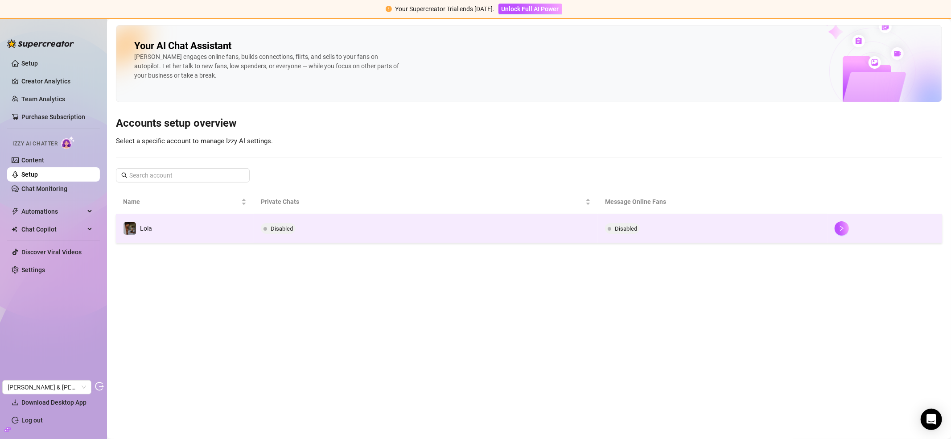
click at [315, 230] on td "Disabled" at bounding box center [426, 228] width 344 height 29
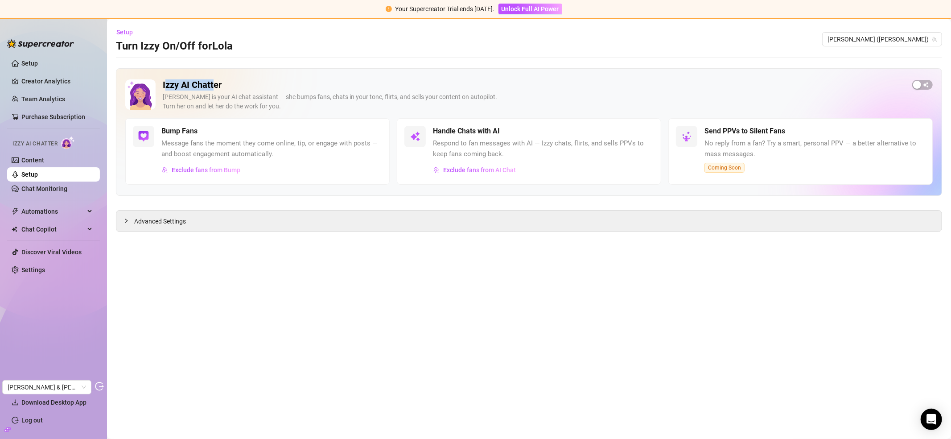
drag, startPoint x: 165, startPoint y: 82, endPoint x: 213, endPoint y: 83, distance: 47.3
click at [213, 82] on h2 "Izzy AI Chatter" at bounding box center [534, 84] width 742 height 11
click at [213, 83] on h2 "Izzy AI Chatter" at bounding box center [534, 84] width 742 height 11
click at [59, 216] on span "Automations" at bounding box center [52, 211] width 63 height 14
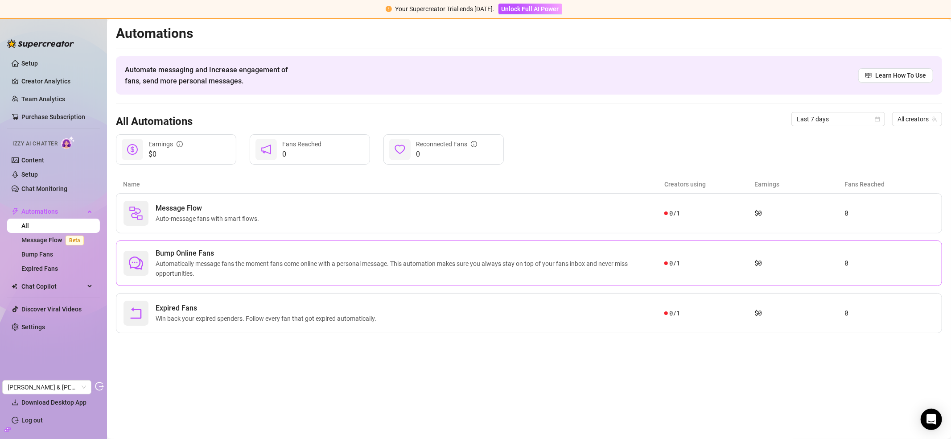
click at [209, 267] on span "Automatically message fans the moment fans come online with a personal message.…" at bounding box center [410, 269] width 509 height 20
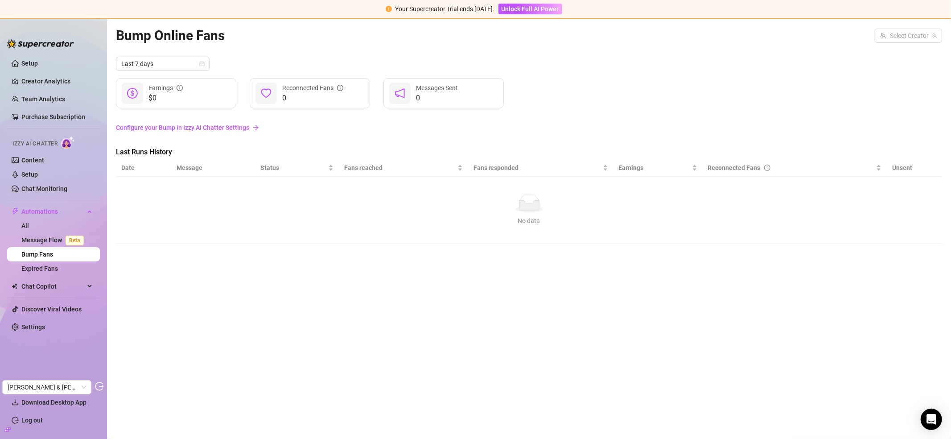
click at [236, 128] on link "Configure your Bump in Izzy AI Chatter Settings" at bounding box center [529, 128] width 826 height 10
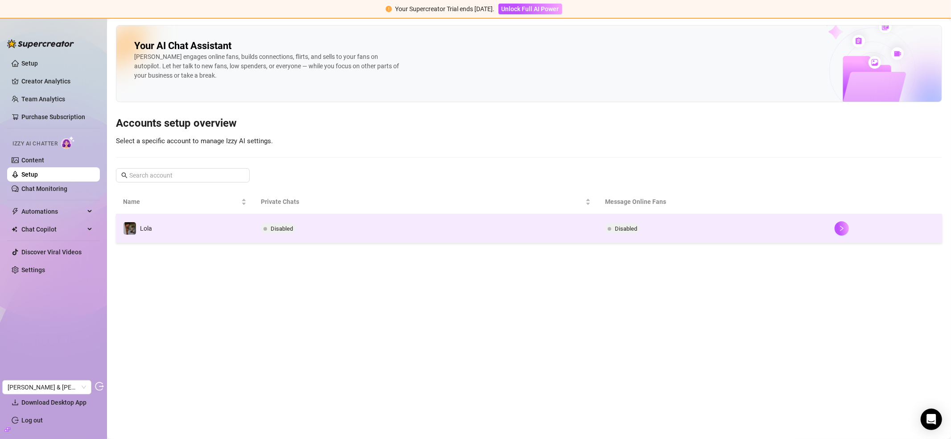
click at [203, 234] on td "Lola" at bounding box center [185, 228] width 138 height 29
